Goal: Communication & Community: Answer question/provide support

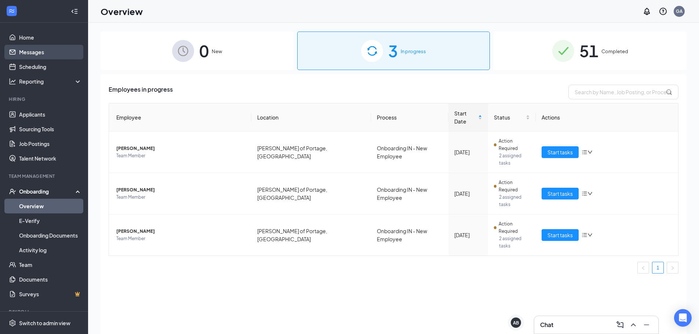
click at [35, 55] on link "Messages" at bounding box center [50, 52] width 63 height 15
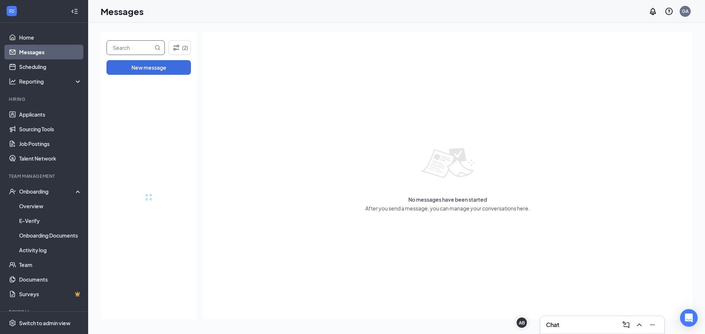
click at [133, 47] on input "text" at bounding box center [130, 48] width 46 height 14
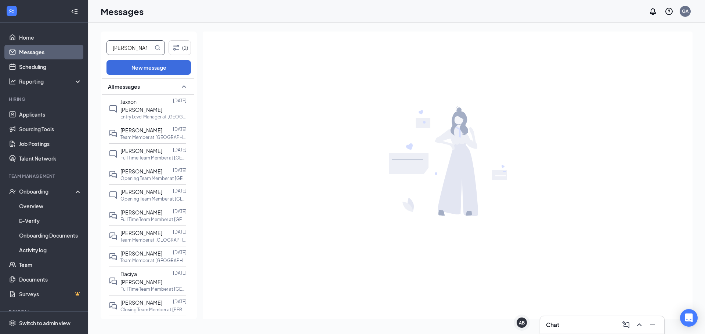
type input "[PERSON_NAME]"
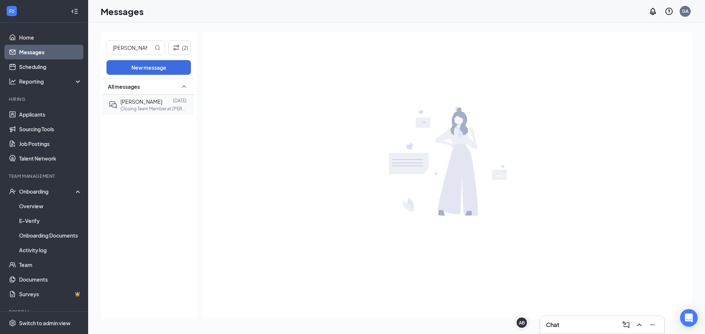
click at [164, 106] on p "Closing Team Member at [PERSON_NAME] of Portage, [GEOGRAPHIC_DATA]" at bounding box center [153, 109] width 66 height 6
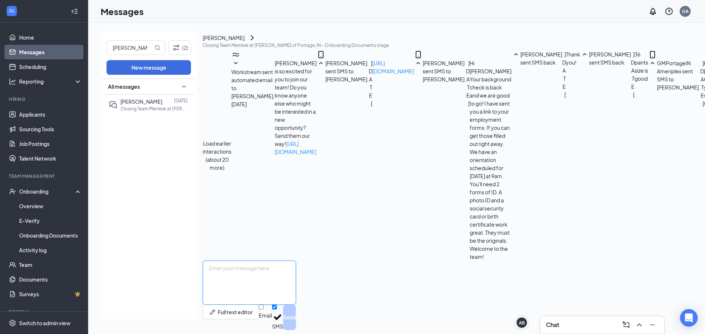
click at [296, 262] on textarea at bounding box center [249, 283] width 93 height 44
type textarea "Hey [PERSON_NAME]! You can come in at 4 [DATE] instead of 2!"
click at [296, 307] on button "Send" at bounding box center [289, 317] width 13 height 25
click at [60, 50] on link "Messages" at bounding box center [50, 52] width 63 height 15
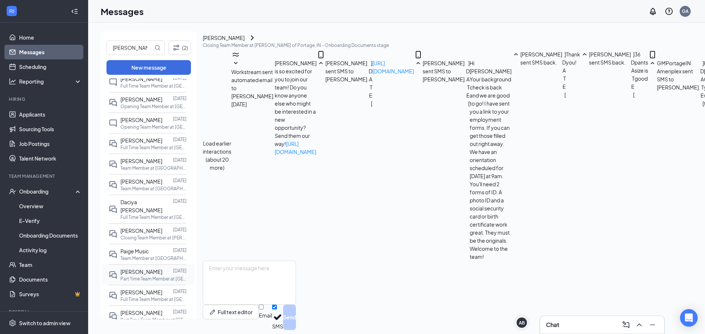
scroll to position [147, 0]
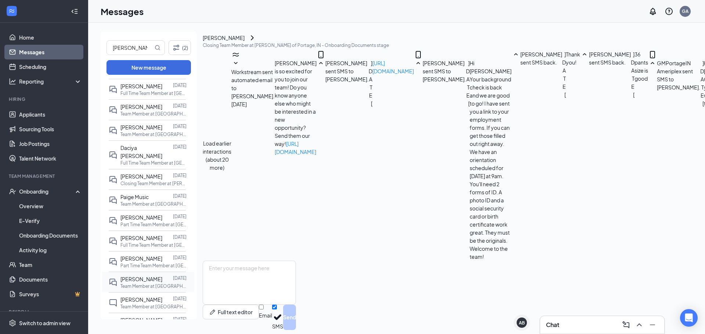
click at [152, 272] on div "[PERSON_NAME] [DATE] Team Member at [GEOGRAPHIC_DATA][PERSON_NAME] of Portage, …" at bounding box center [147, 282] width 77 height 21
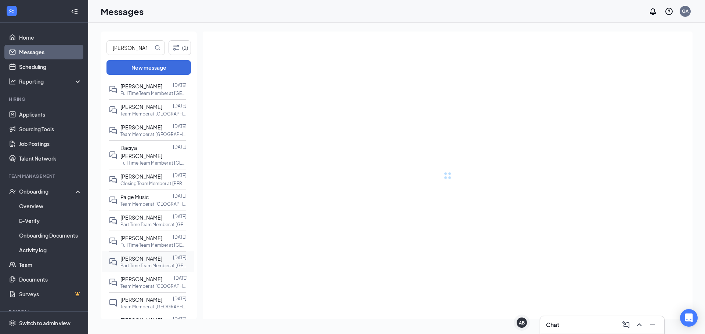
click at [161, 251] on div "[PERSON_NAME] [DATE] Part Time Team Member at [GEOGRAPHIC_DATA][PERSON_NAME] of…" at bounding box center [147, 261] width 77 height 21
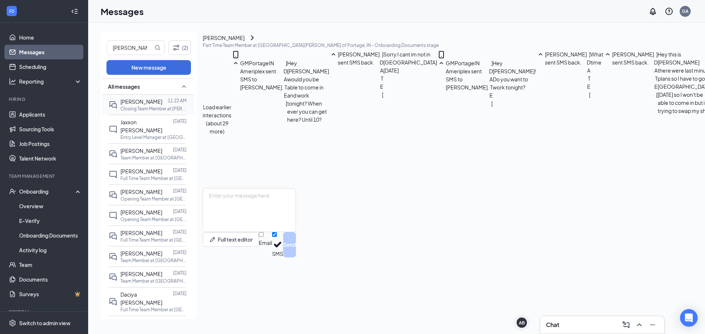
click at [166, 107] on p "Closing Team Member at [PERSON_NAME] of Portage, [GEOGRAPHIC_DATA]" at bounding box center [153, 109] width 66 height 6
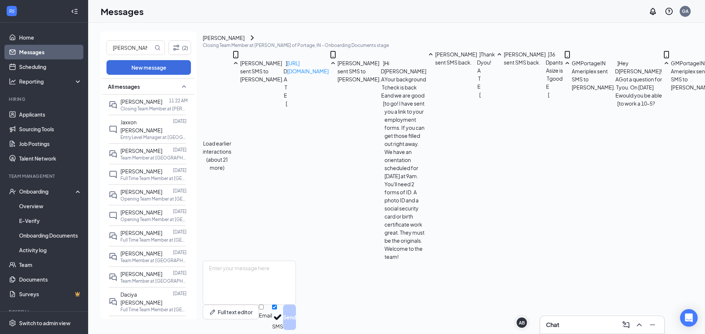
scroll to position [265, 0]
